Goal: Task Accomplishment & Management: Manage account settings

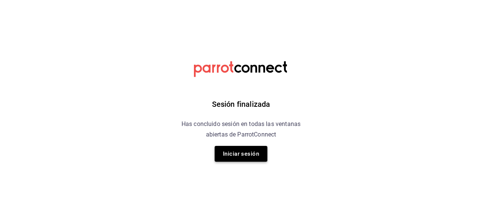
click at [254, 153] on button "Iniciar sesión" at bounding box center [240, 154] width 53 height 16
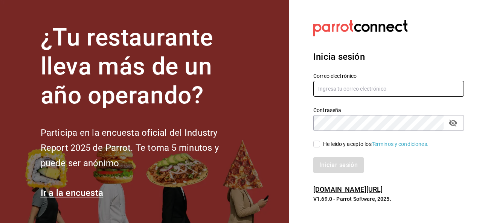
click at [364, 93] on input "text" at bounding box center [388, 89] width 150 height 16
paste input "a"
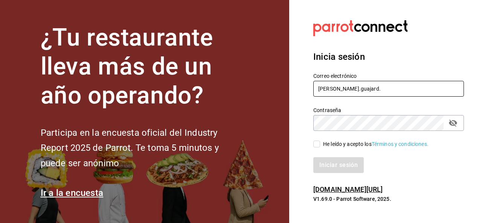
paste input "a"
type input "ana.guajardo.a@gmail.com"
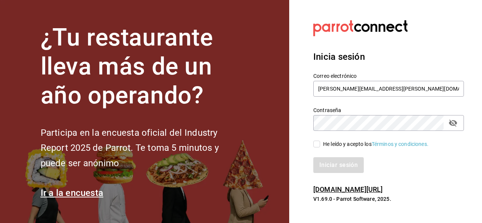
click at [451, 126] on icon "passwordField" at bounding box center [452, 123] width 9 height 9
click at [323, 147] on div "He leído y acepto los Términos y condiciones." at bounding box center [375, 144] width 105 height 8
click at [320, 147] on input "He leído y acepto los Términos y condiciones." at bounding box center [316, 144] width 7 height 7
checkbox input "true"
click at [347, 163] on button "Iniciar sesión" at bounding box center [338, 165] width 51 height 16
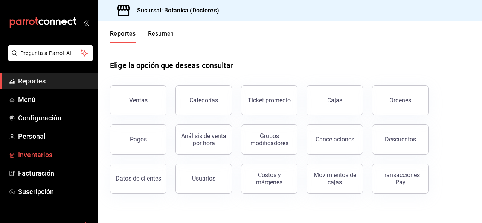
click at [56, 159] on span "Inventarios" at bounding box center [54, 155] width 73 height 10
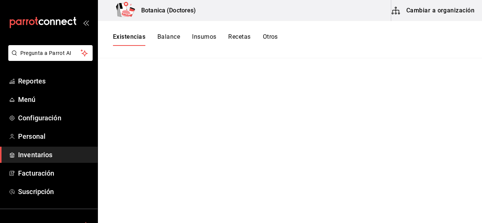
click at [428, 14] on html "Pregunta a Parrot AI Reportes Menú Configuración Personal Inventarios Facturaci…" at bounding box center [241, 109] width 482 height 218
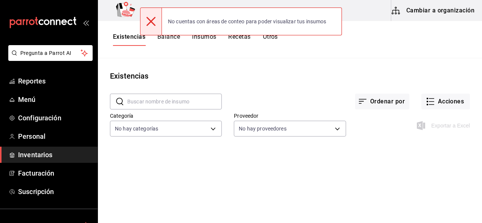
click at [155, 23] on div at bounding box center [151, 21] width 22 height 27
click at [150, 18] on icon at bounding box center [150, 21] width 9 height 9
click at [152, 24] on icon at bounding box center [150, 21] width 9 height 9
click at [330, 70] on main "Existencias ​ ​ Ordenar por Acciones Categoría No hay categorías Proveedor No h…" at bounding box center [290, 138] width 384 height 160
click at [430, 5] on button "Cambiar a organización" at bounding box center [433, 10] width 85 height 21
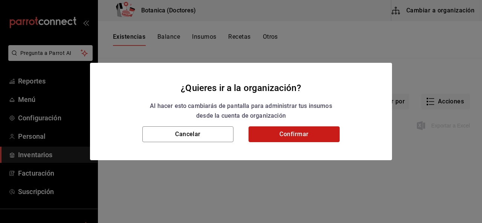
click at [282, 130] on button "Confirmar" at bounding box center [293, 134] width 91 height 16
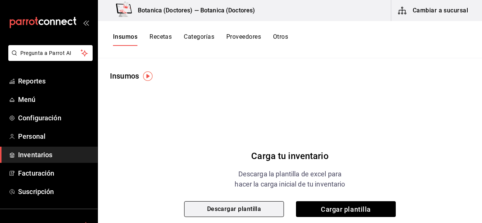
click at [253, 209] on button "Descargar plantilla" at bounding box center [234, 209] width 100 height 16
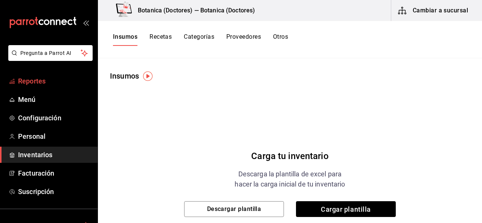
click at [64, 86] on span "Reportes" at bounding box center [54, 81] width 73 height 10
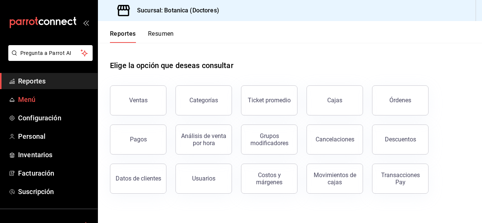
click at [58, 102] on span "Menú" at bounding box center [54, 99] width 73 height 10
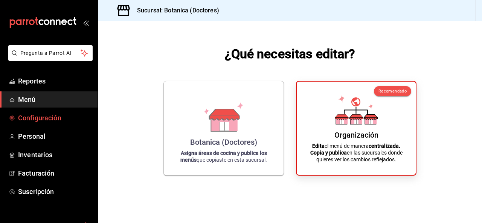
click at [60, 114] on span "Configuración" at bounding box center [54, 118] width 73 height 10
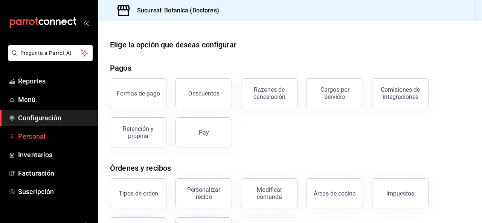
click at [57, 137] on span "Personal" at bounding box center [54, 136] width 73 height 10
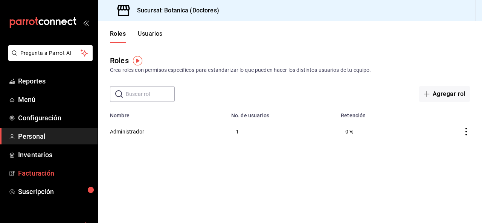
scroll to position [61, 0]
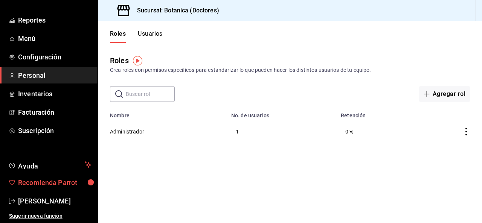
click at [68, 179] on span "Recomienda Parrot" at bounding box center [54, 183] width 73 height 10
